Goal: Task Accomplishment & Management: Manage account settings

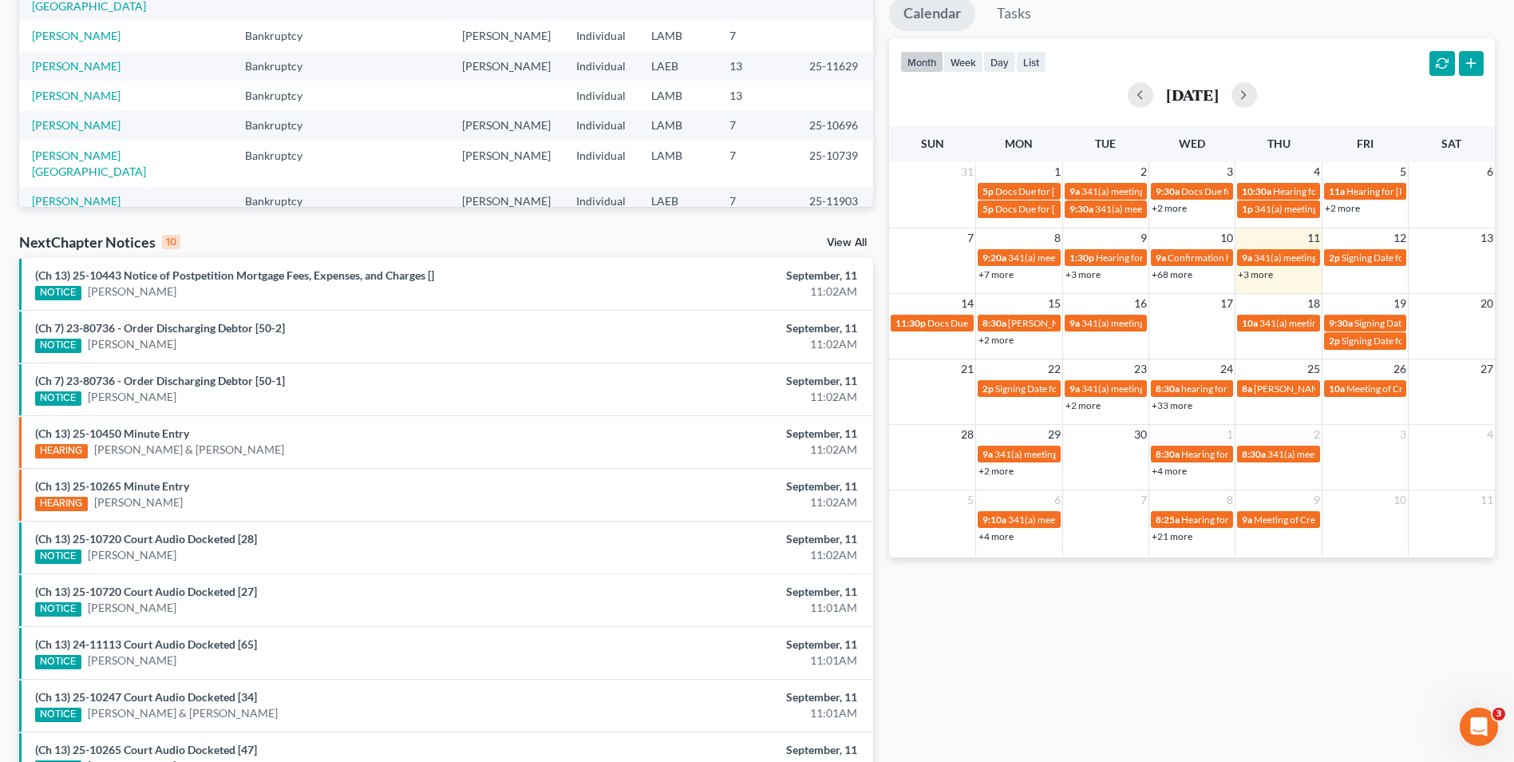
scroll to position [319, 0]
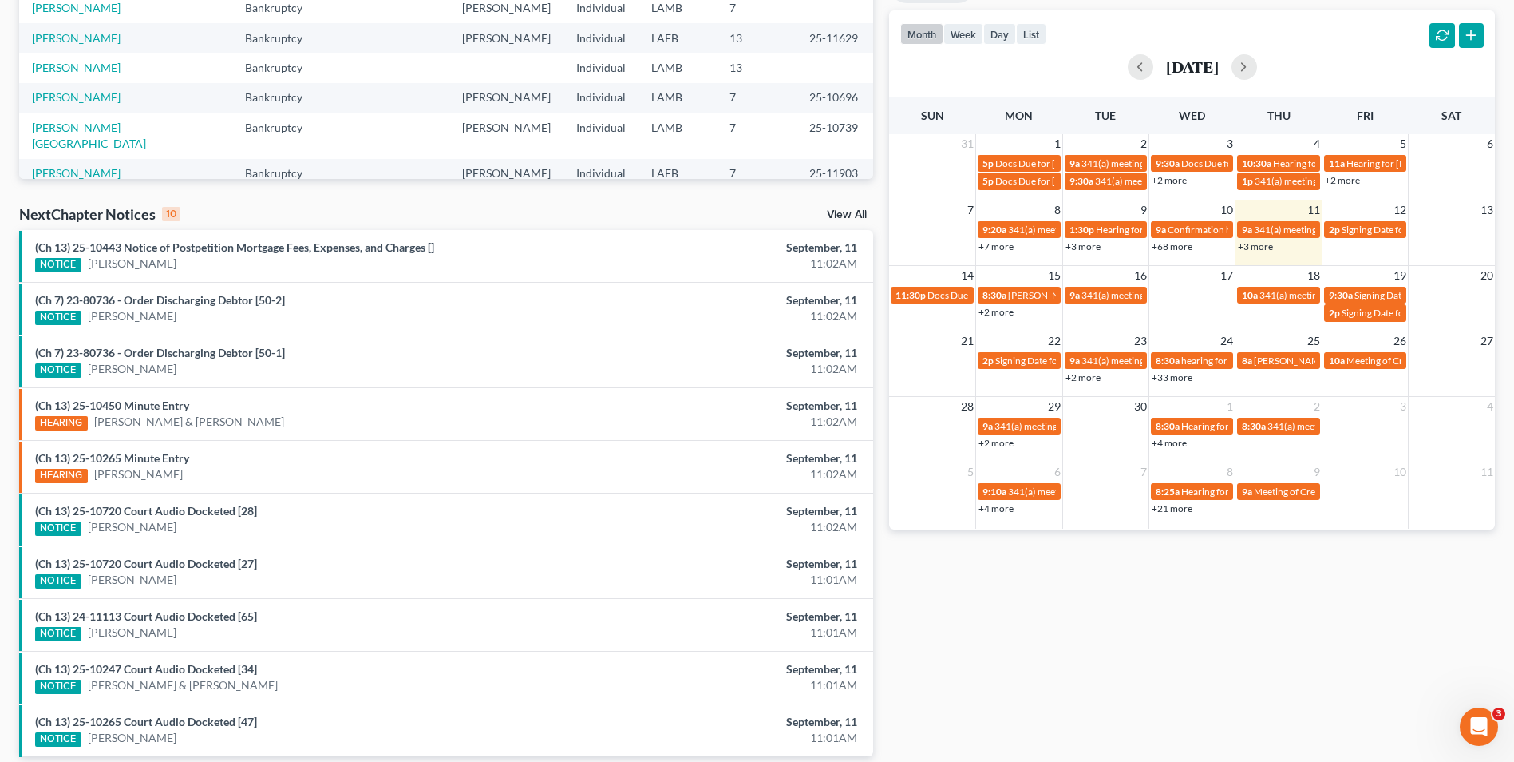
click at [1180, 372] on link "+33 more" at bounding box center [1172, 377] width 41 height 12
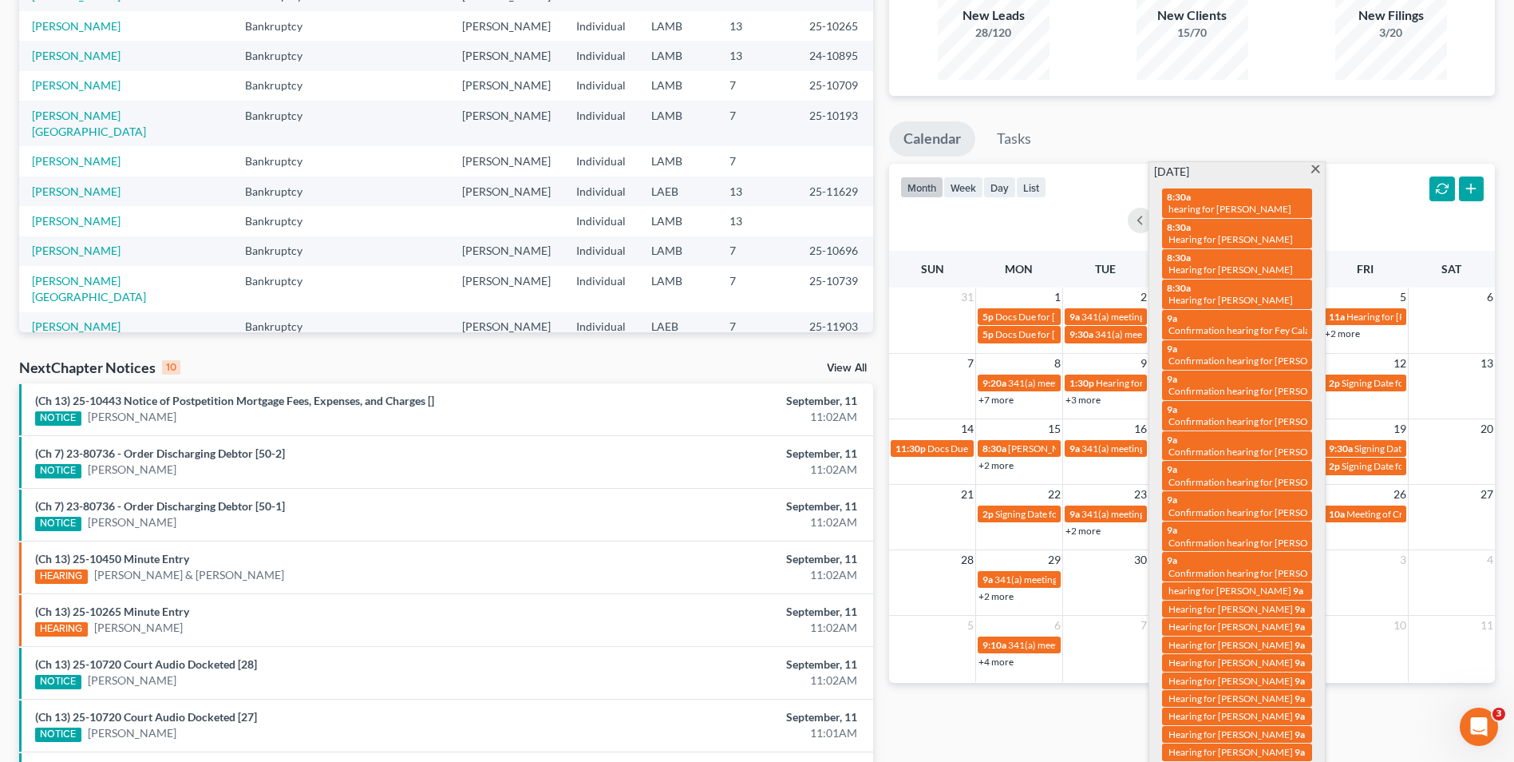
scroll to position [0, 0]
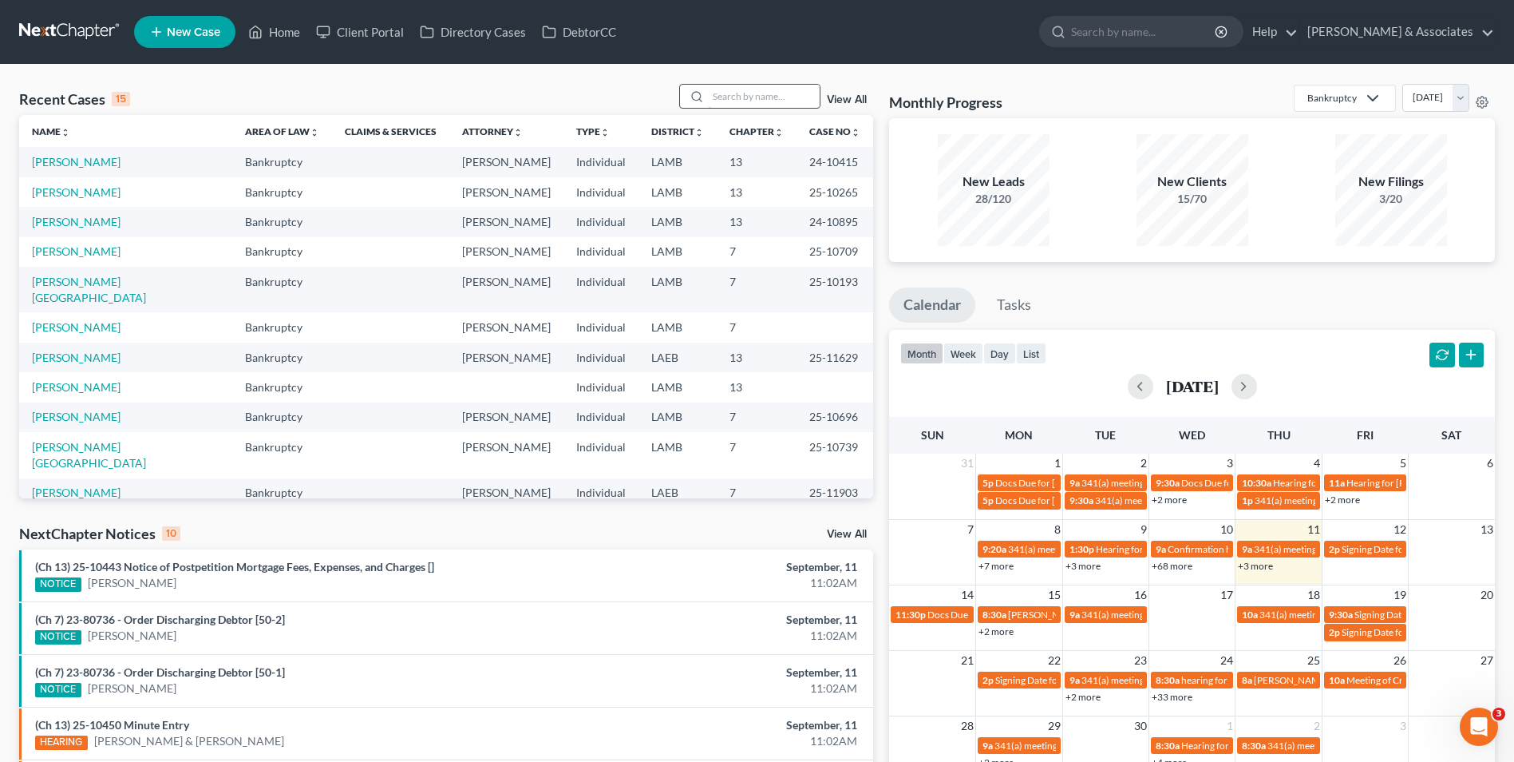
click at [754, 95] on input "search" at bounding box center [764, 96] width 112 height 23
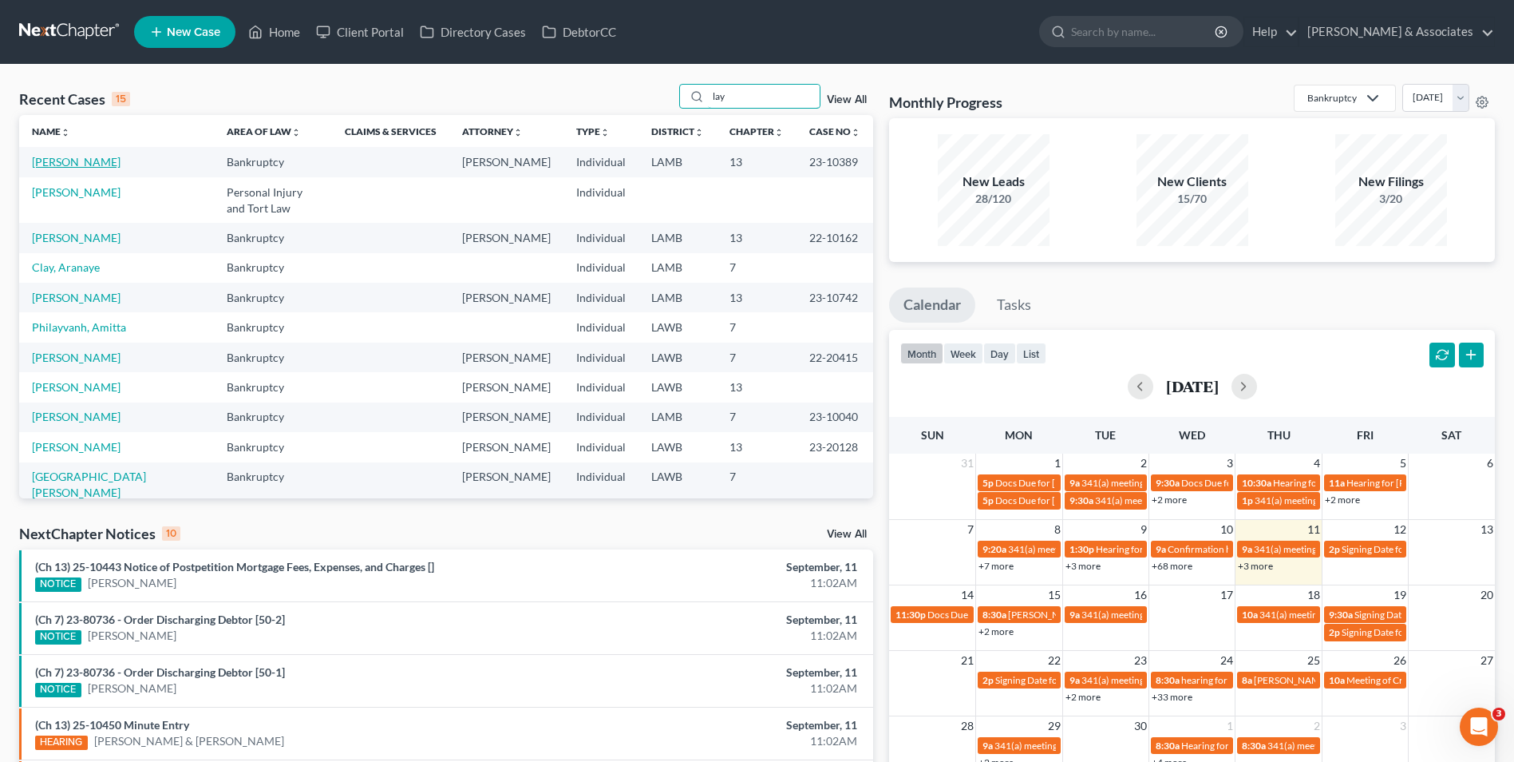
type input "lay"
click at [68, 162] on link "[PERSON_NAME]" at bounding box center [76, 162] width 89 height 14
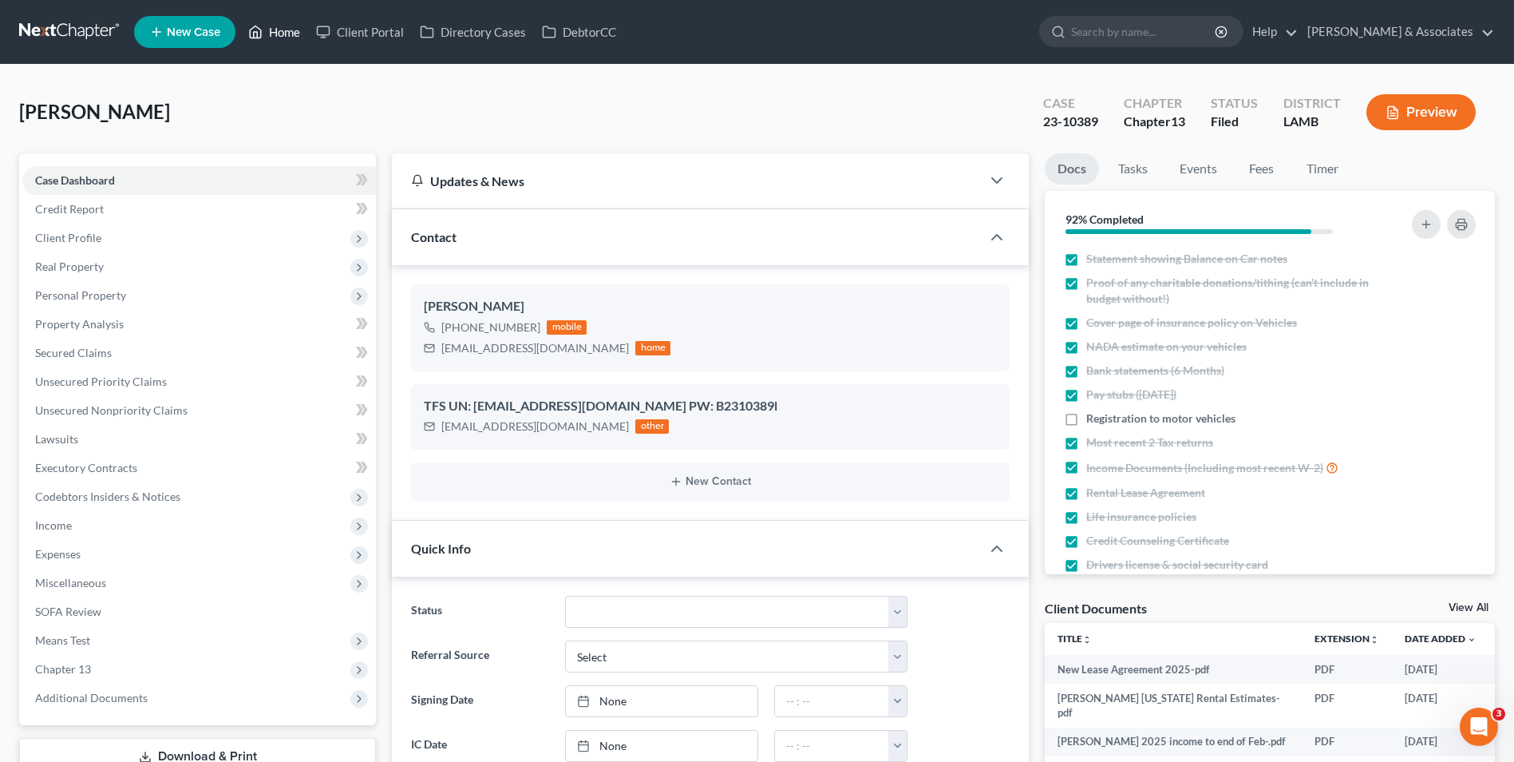
drag, startPoint x: 301, startPoint y: 42, endPoint x: 399, endPoint y: 133, distance: 133.9
click at [300, 42] on link "Home" at bounding box center [274, 32] width 68 height 29
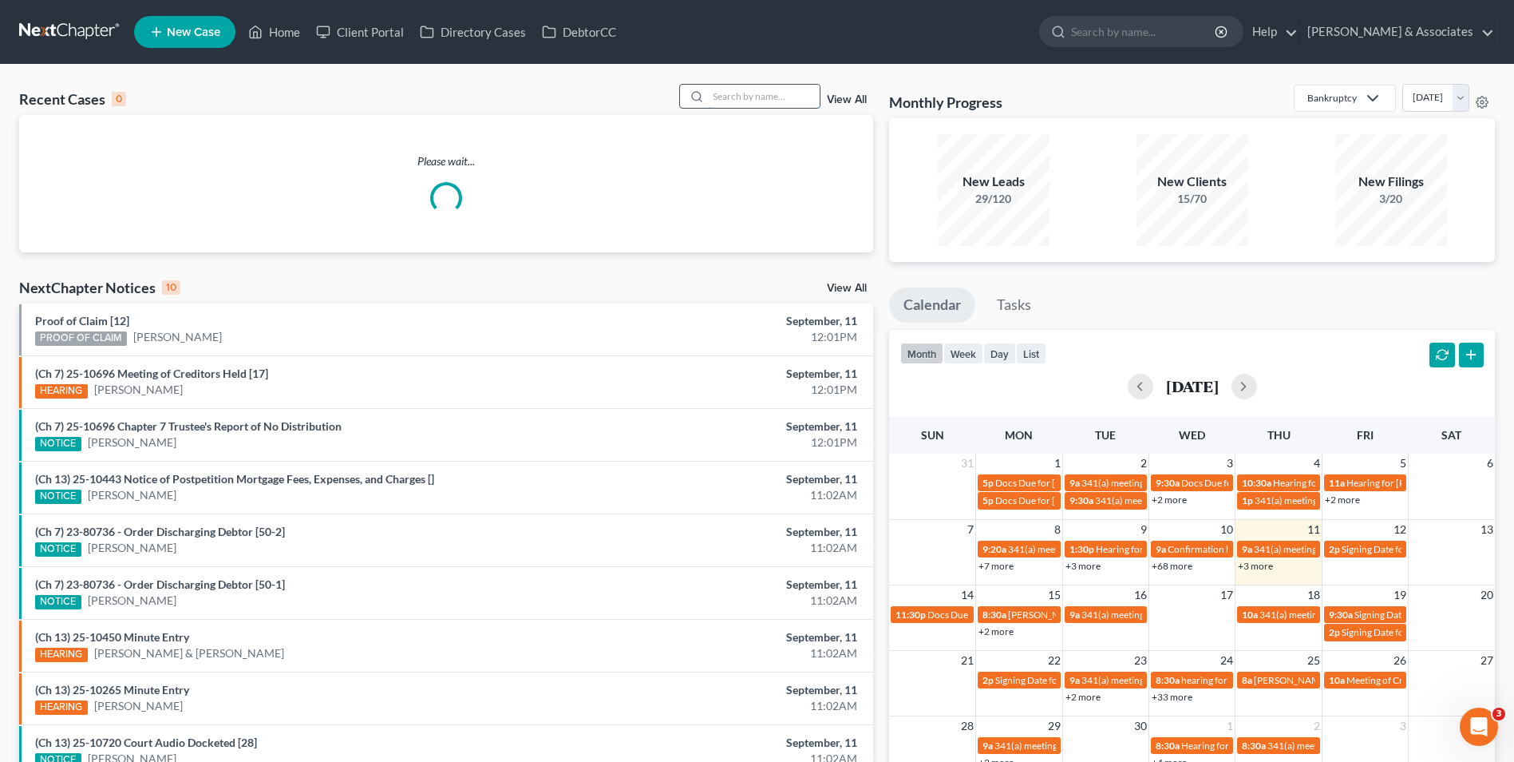
click at [733, 103] on input "search" at bounding box center [764, 96] width 112 height 23
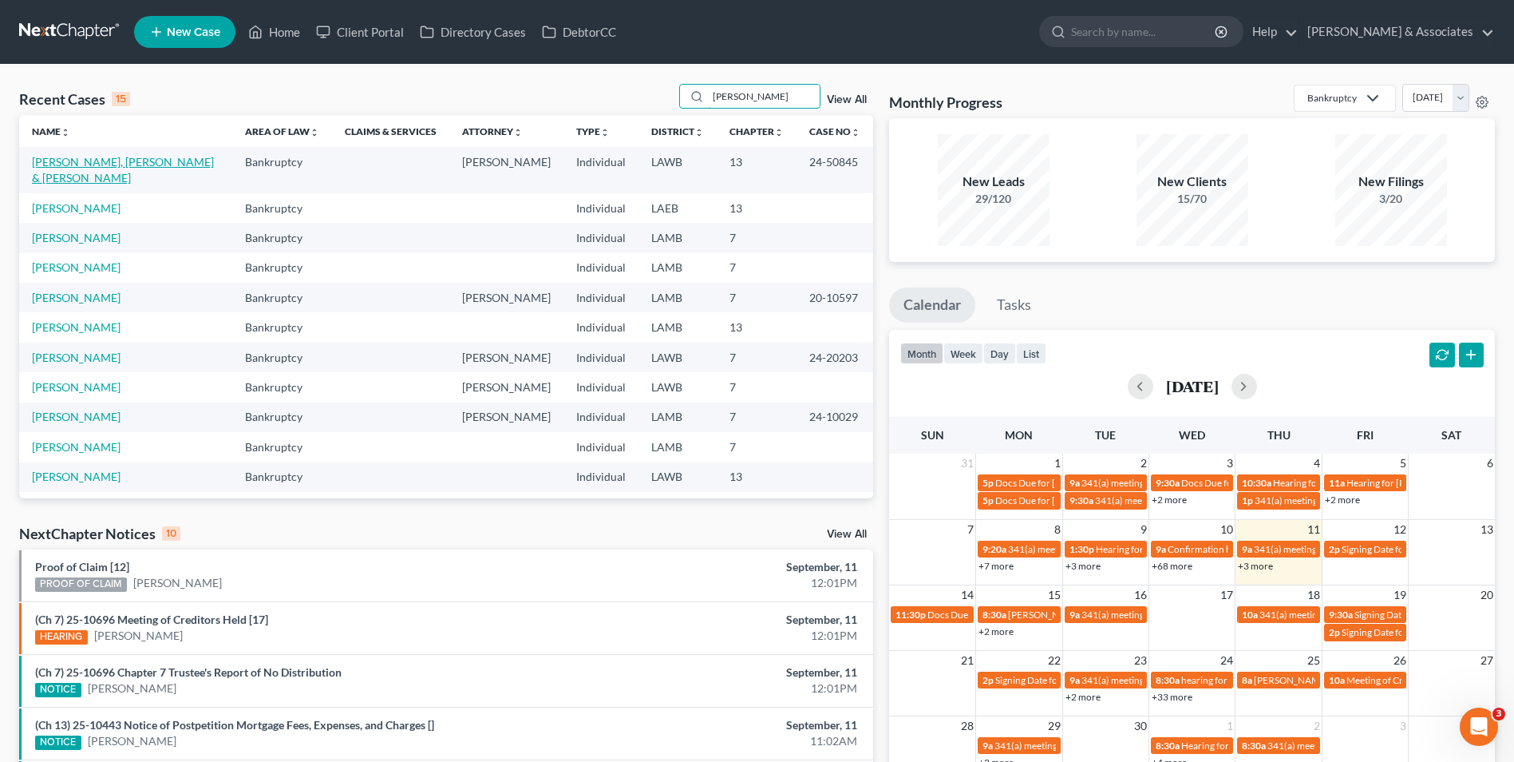
type input "[PERSON_NAME]"
click at [74, 161] on link "[PERSON_NAME], [PERSON_NAME] & [PERSON_NAME]" at bounding box center [123, 170] width 182 height 30
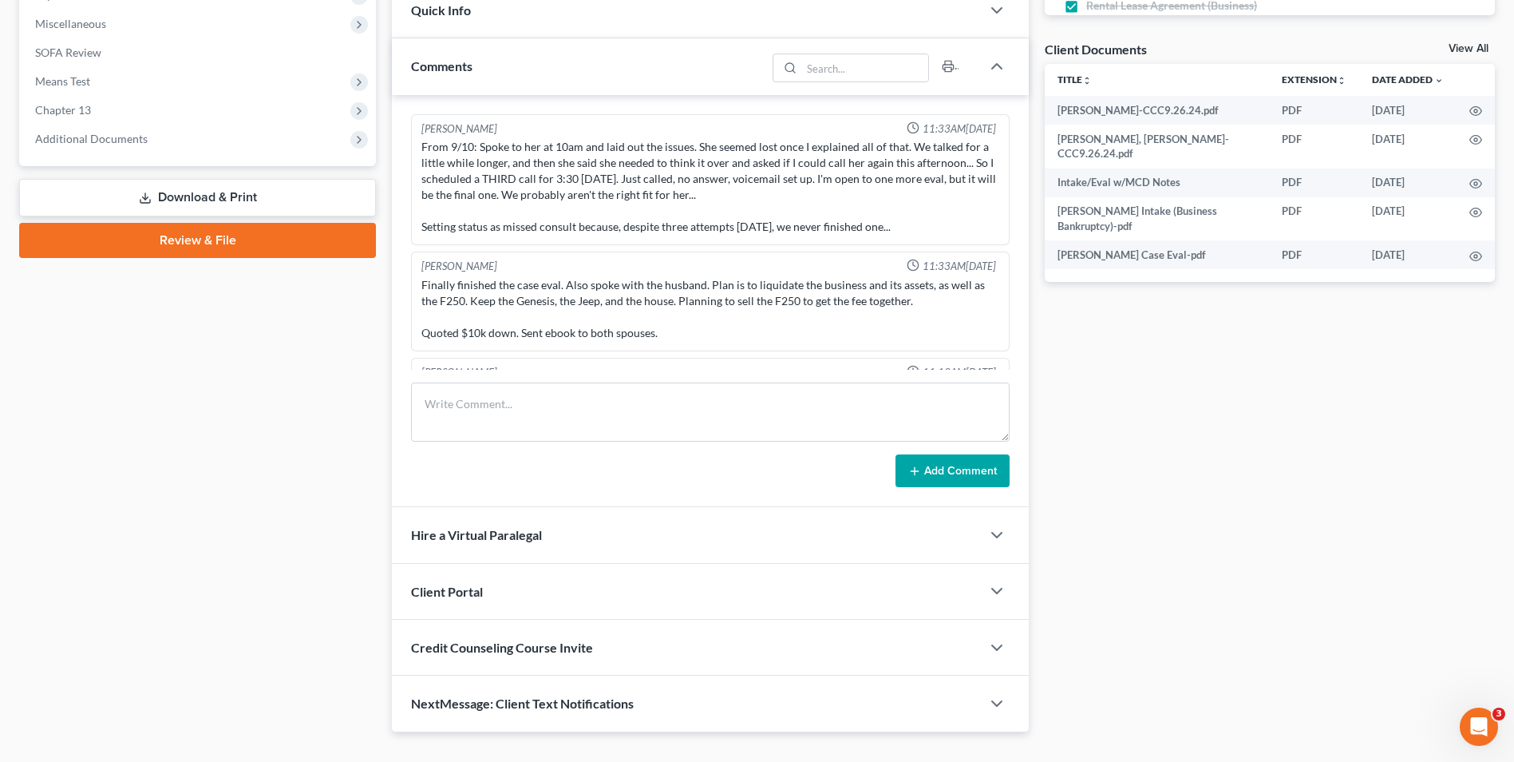
scroll to position [5987, 0]
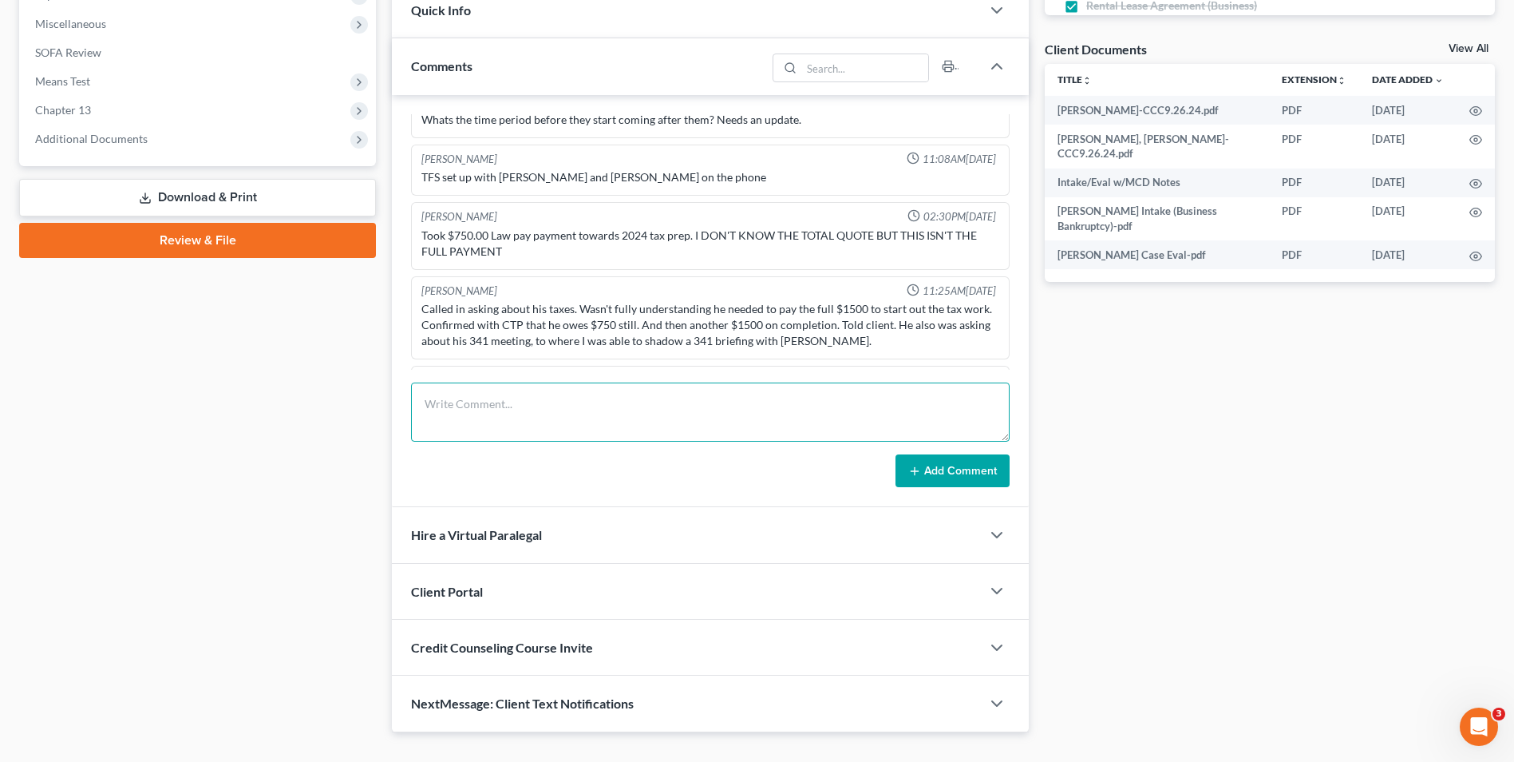
click at [563, 402] on textarea at bounding box center [710, 411] width 599 height 59
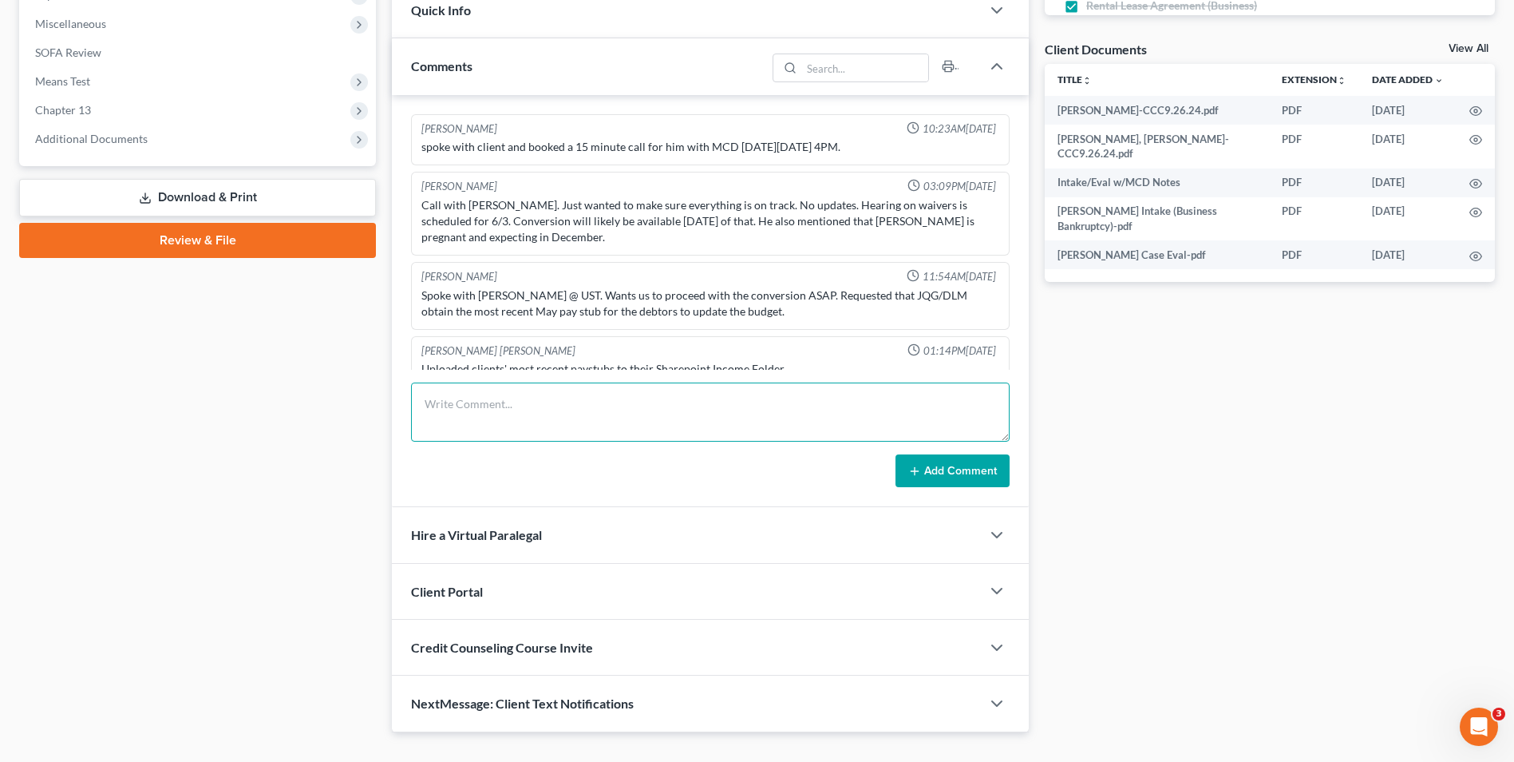
scroll to position [5907, 0]
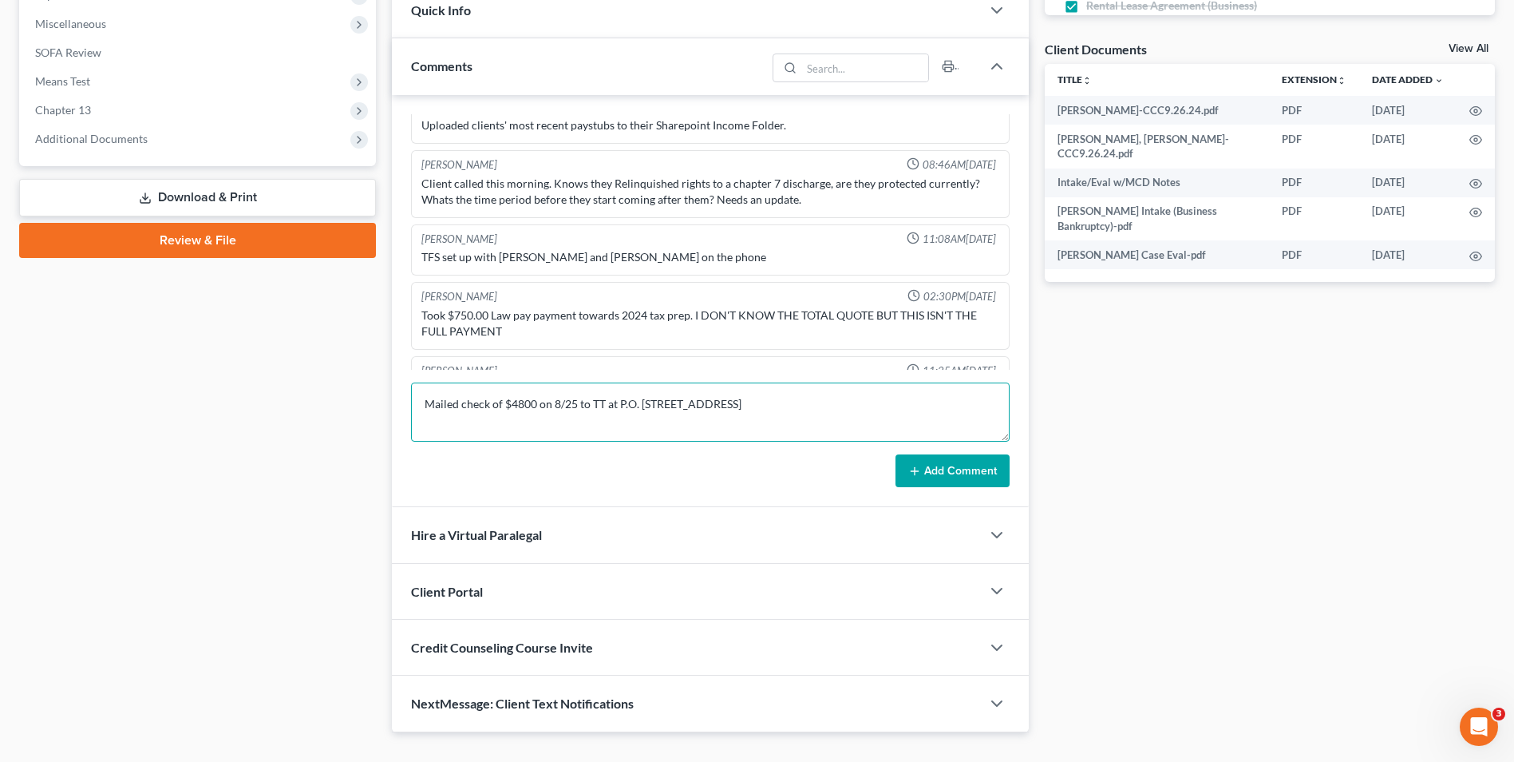
type textarea "Mailed check of $4800 on 8/25 to TT at P.O. [STREET_ADDRESS]"
click at [967, 480] on button "Add Comment" at bounding box center [953, 471] width 114 height 34
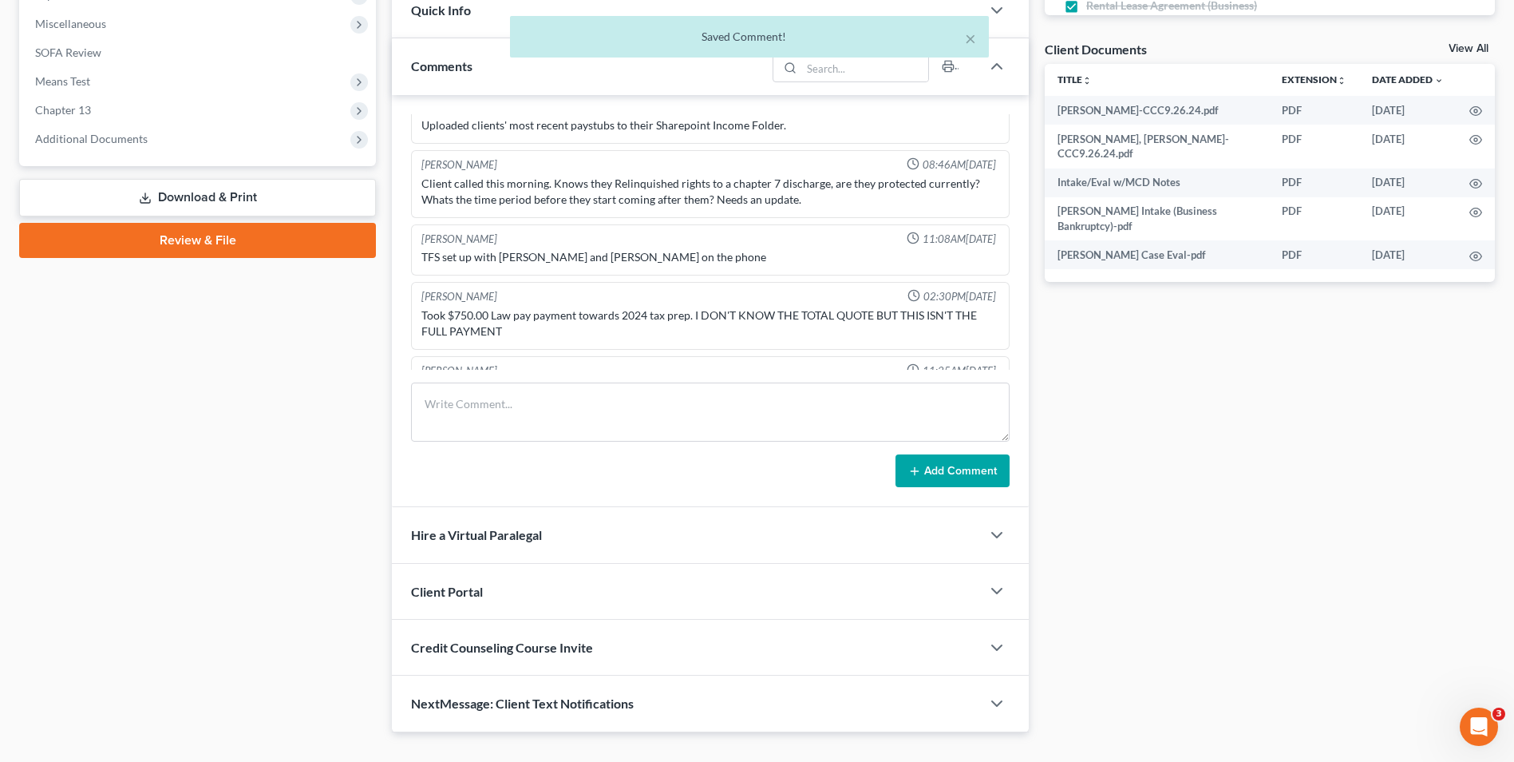
scroll to position [6046, 0]
